Goal: Download file/media

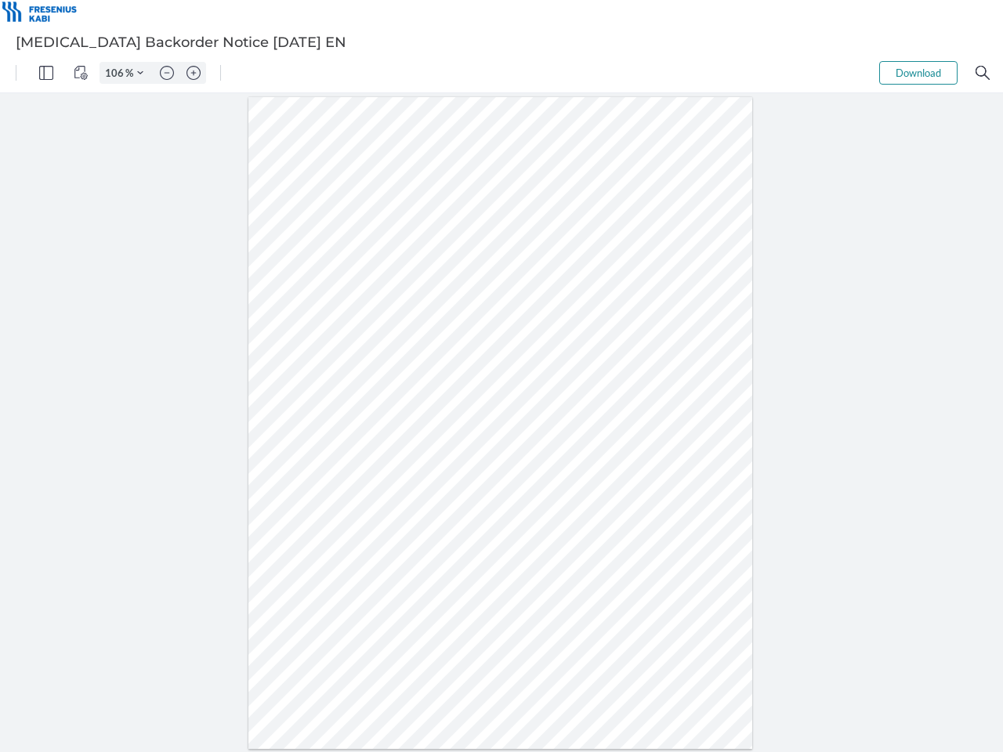
click at [46, 73] on img "Panel" at bounding box center [46, 73] width 14 height 14
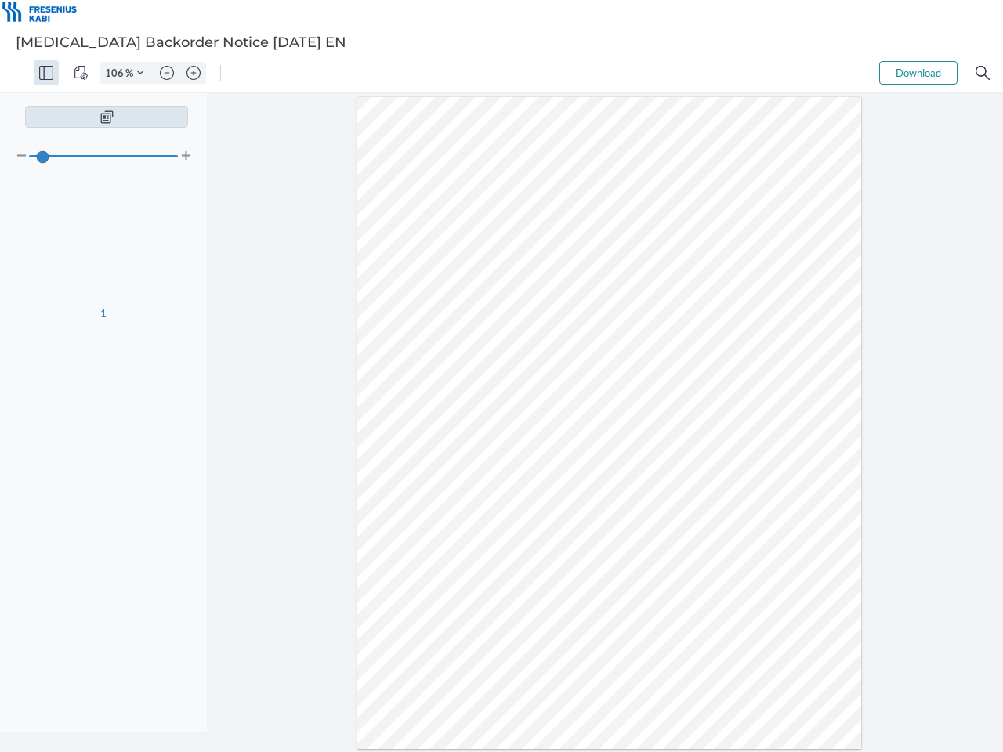
click at [81, 73] on img "View Controls" at bounding box center [81, 73] width 14 height 14
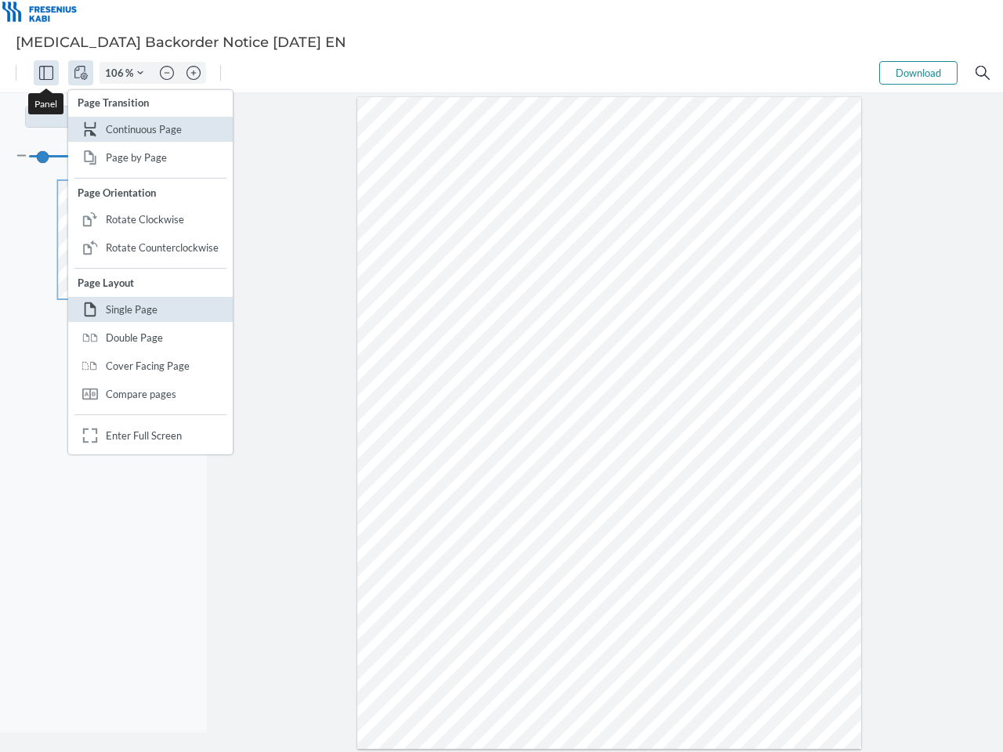
click at [117, 73] on input "106" at bounding box center [112, 73] width 25 height 14
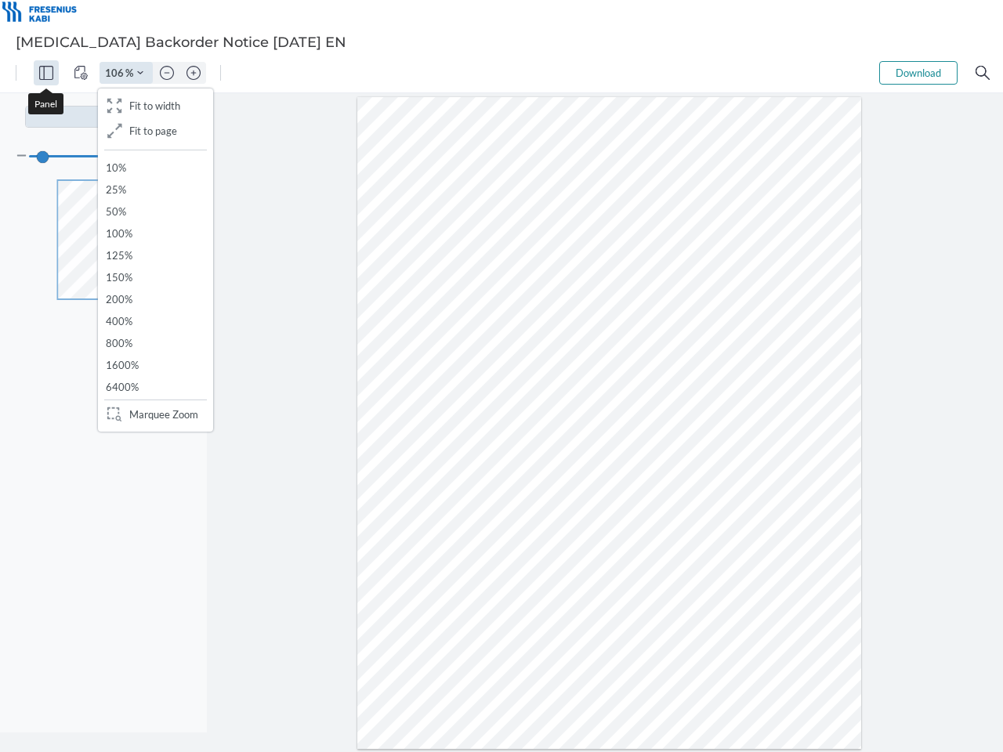
click at [140, 73] on img "Zoom Controls" at bounding box center [140, 73] width 6 height 6
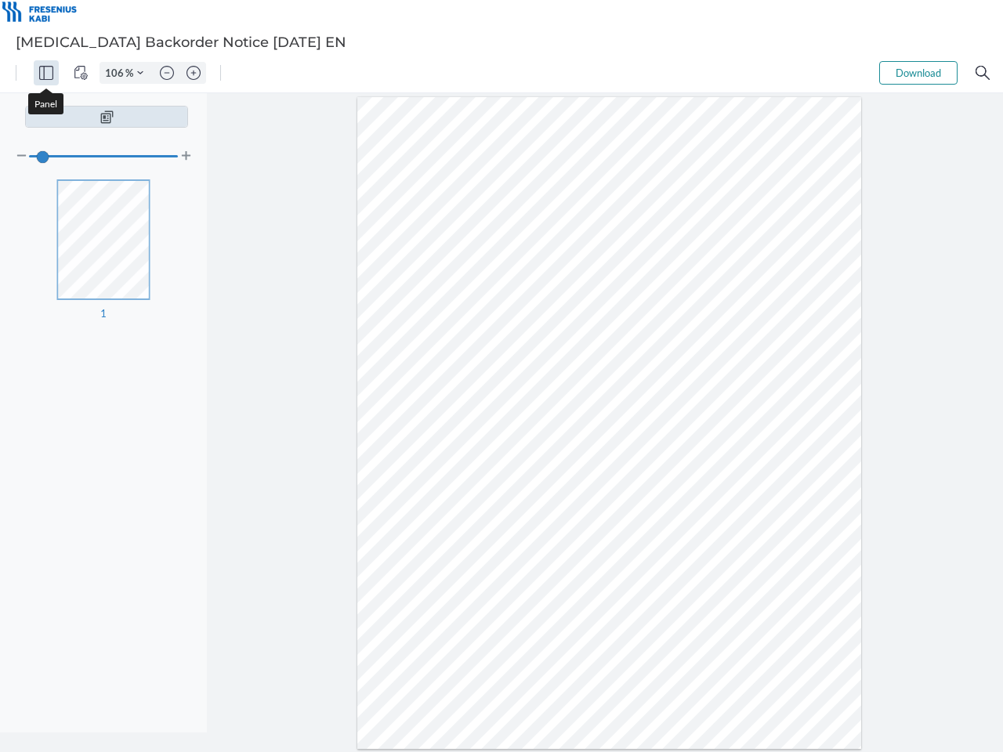
click at [167, 73] on img "Zoom out" at bounding box center [167, 73] width 14 height 14
click at [194, 73] on img "Zoom in" at bounding box center [194, 73] width 14 height 14
type input "106"
click at [918, 73] on button "Download" at bounding box center [918, 73] width 78 height 24
click at [983, 73] on img "Search" at bounding box center [983, 73] width 14 height 14
